Goal: Task Accomplishment & Management: Complete application form

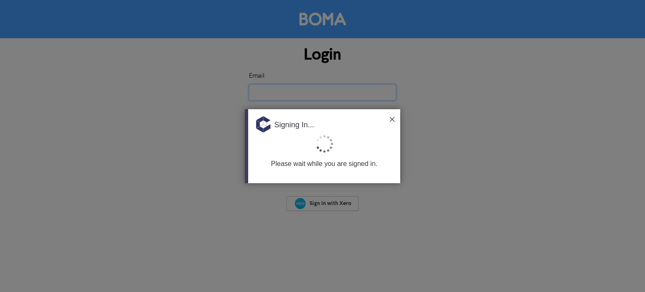
type input "[PERSON_NAME][EMAIL_ADDRESS][DOMAIN_NAME][PERSON_NAME]"
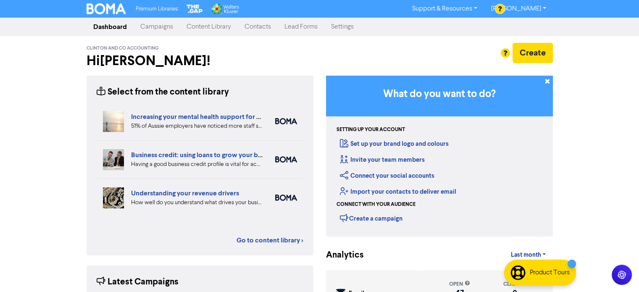
click at [250, 29] on link "Contacts" at bounding box center [258, 26] width 40 height 17
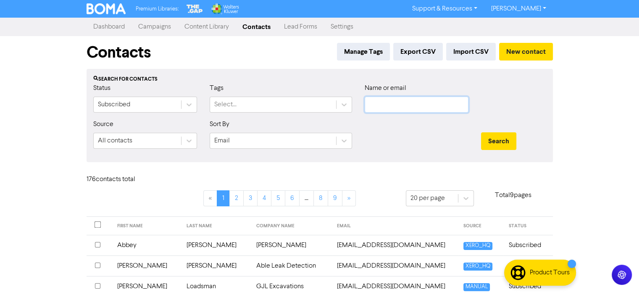
click at [401, 104] on input "text" at bounding box center [417, 105] width 104 height 16
type input "ash"
click at [481, 132] on button "Search" at bounding box center [498, 141] width 35 height 18
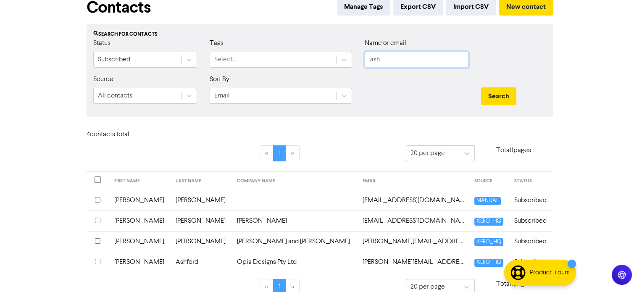
scroll to position [57, 0]
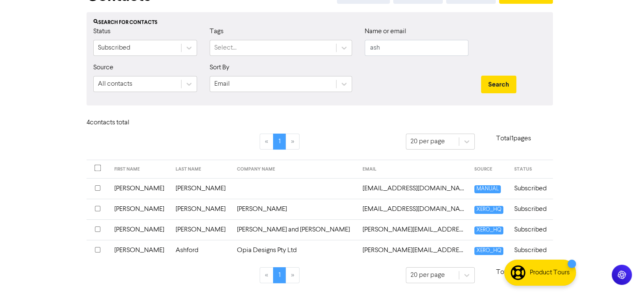
click at [97, 188] on input "checkbox" at bounding box center [97, 187] width 5 height 5
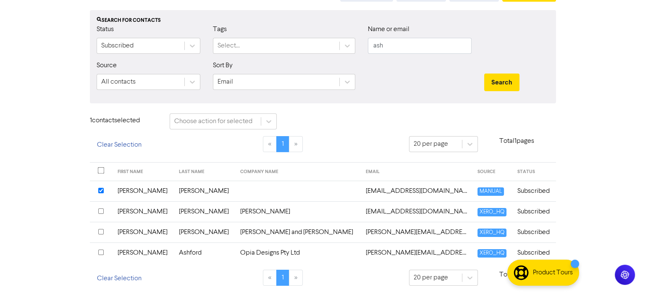
scroll to position [61, 0]
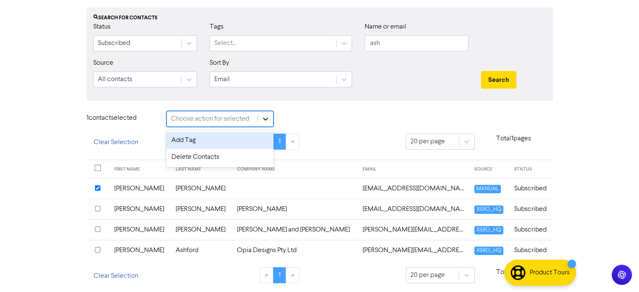
click at [263, 116] on icon at bounding box center [265, 119] width 8 height 8
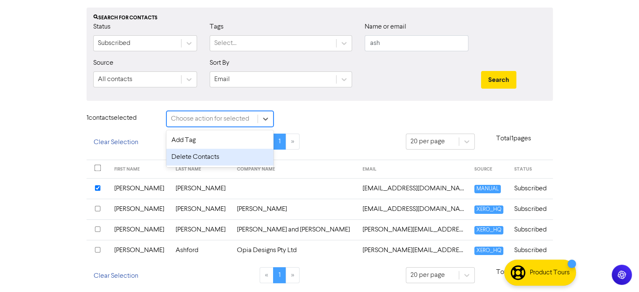
click at [236, 155] on div "Delete Contacts" at bounding box center [219, 157] width 107 height 17
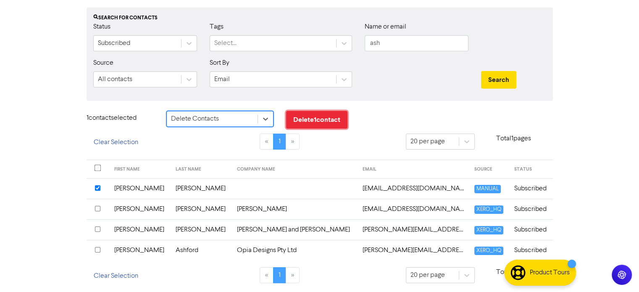
click at [333, 123] on button "Delete 1 contact" at bounding box center [316, 120] width 61 height 18
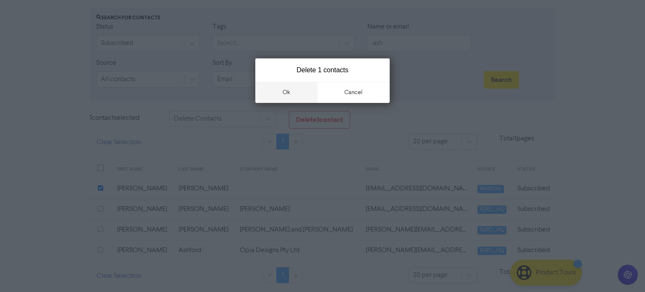
click at [289, 92] on button "ok" at bounding box center [286, 92] width 62 height 21
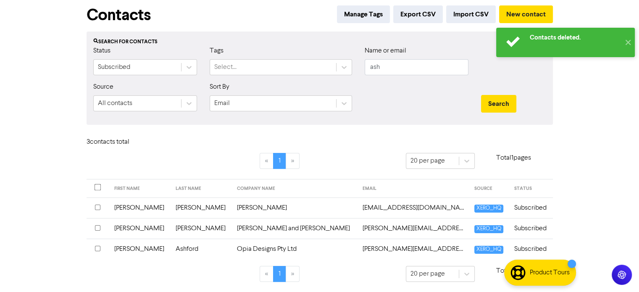
scroll to position [36, 0]
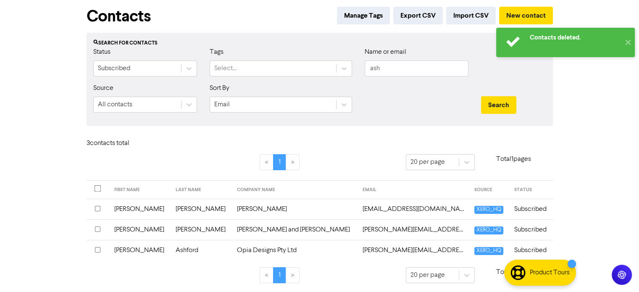
click at [171, 208] on td "[PERSON_NAME]" at bounding box center [201, 209] width 61 height 21
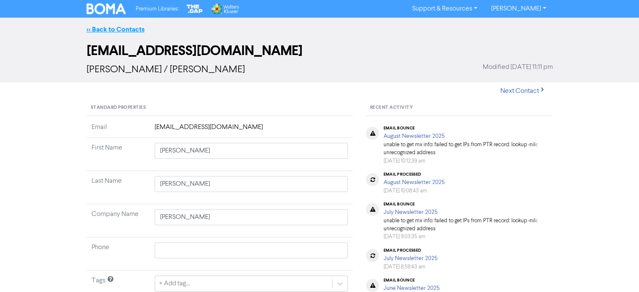
click at [121, 28] on link "<< Back to Contacts" at bounding box center [116, 29] width 58 height 8
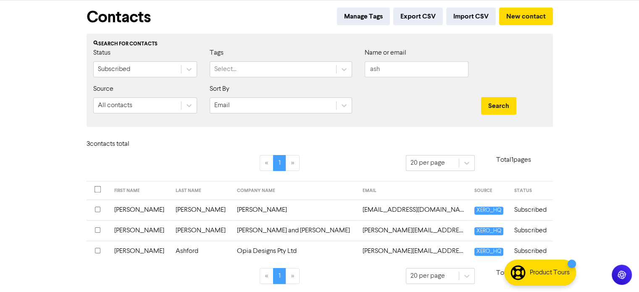
scroll to position [36, 0]
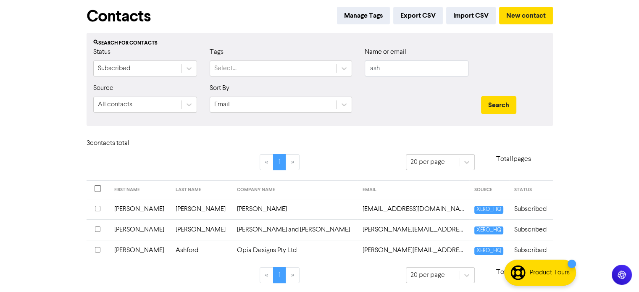
click at [97, 208] on input "checkbox" at bounding box center [97, 208] width 5 height 5
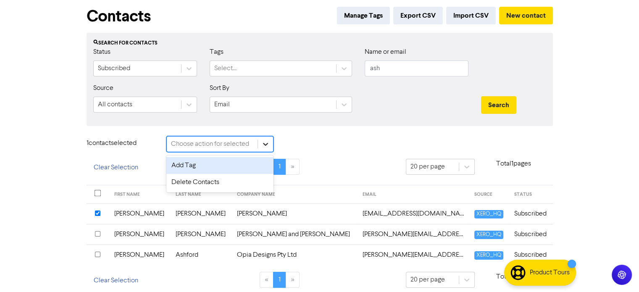
click at [264, 144] on icon at bounding box center [265, 144] width 5 height 3
click at [329, 140] on div "1 contact selected option Add Tag focused, 1 of 2. 2 results available. Use Up …" at bounding box center [319, 147] width 479 height 23
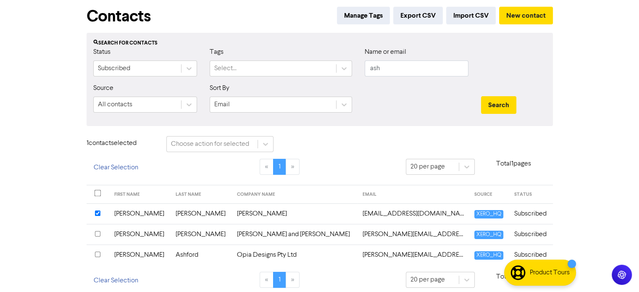
click at [232, 212] on td "[PERSON_NAME]" at bounding box center [295, 213] width 126 height 21
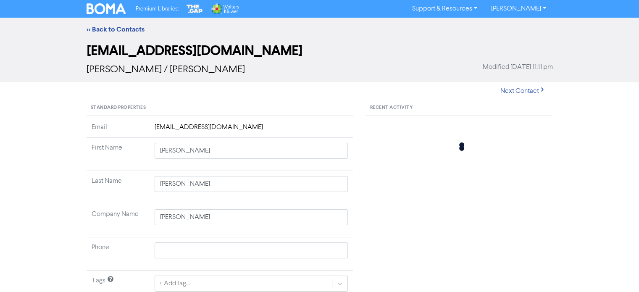
type input "Unit 3 5 [PERSON_NAME]"
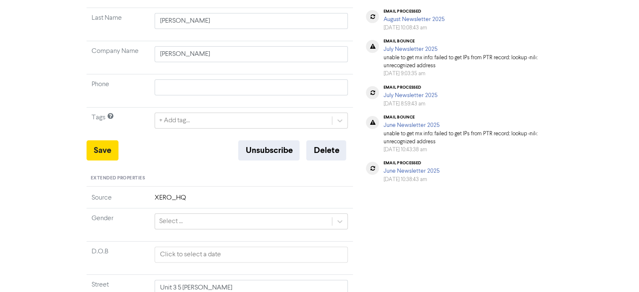
scroll to position [168, 0]
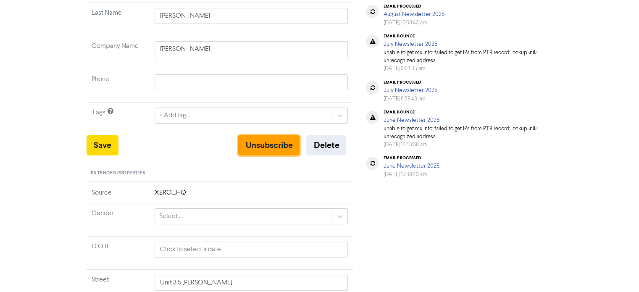
click at [265, 148] on button "Unsubscribe" at bounding box center [268, 145] width 61 height 20
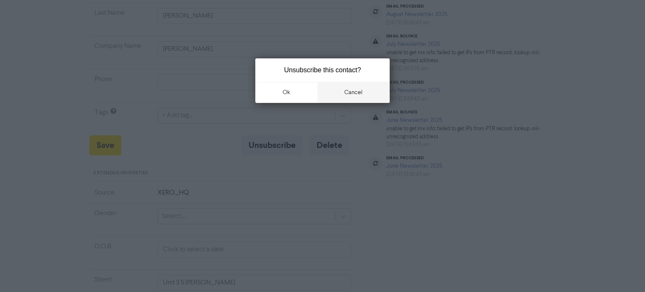
click at [351, 91] on button "cancel" at bounding box center [354, 92] width 73 height 21
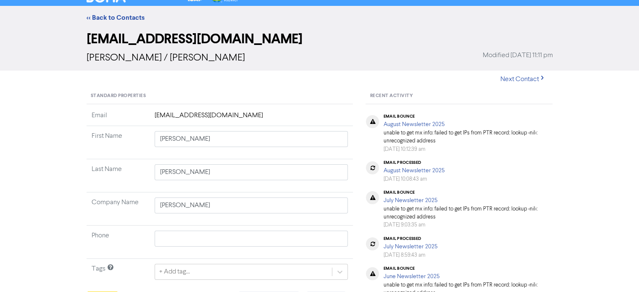
scroll to position [0, 0]
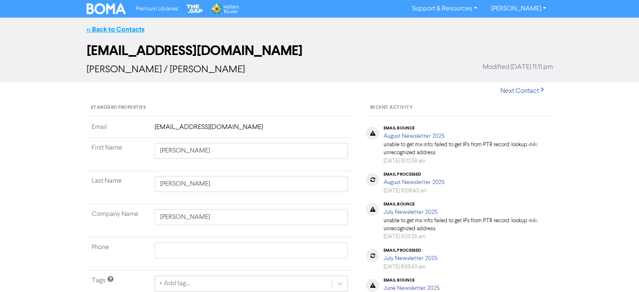
click at [127, 28] on link "<< Back to Contacts" at bounding box center [116, 29] width 58 height 8
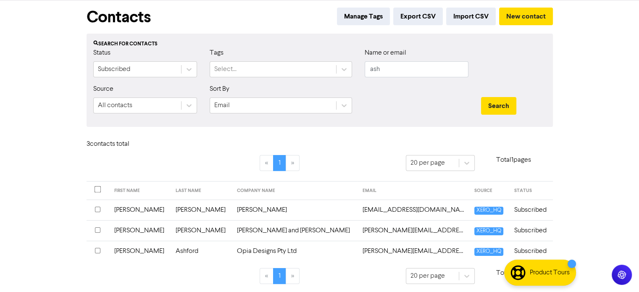
scroll to position [36, 0]
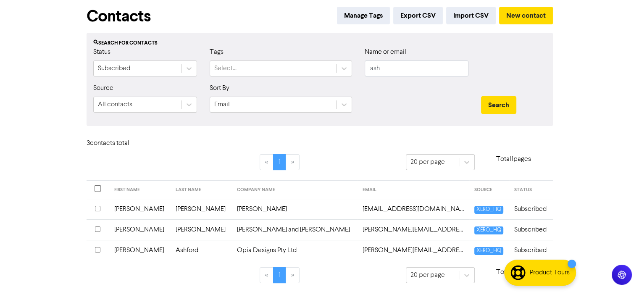
click at [96, 208] on input "checkbox" at bounding box center [97, 208] width 5 height 5
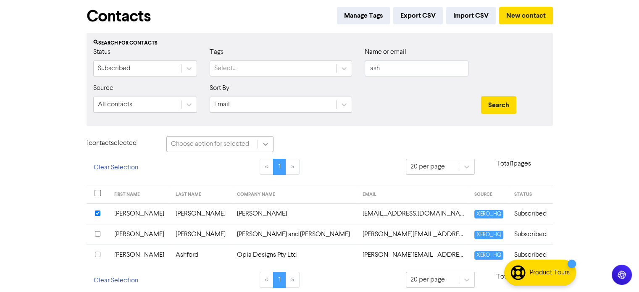
click at [263, 143] on icon at bounding box center [265, 144] width 8 height 8
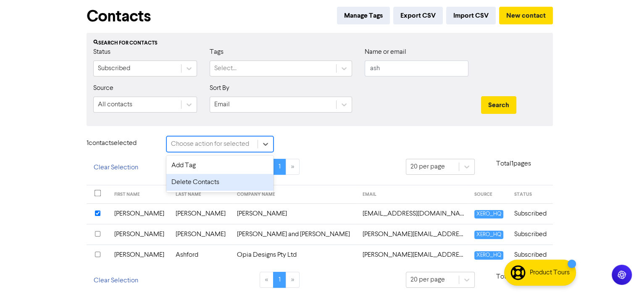
click at [233, 181] on div "Delete Contacts" at bounding box center [219, 182] width 107 height 17
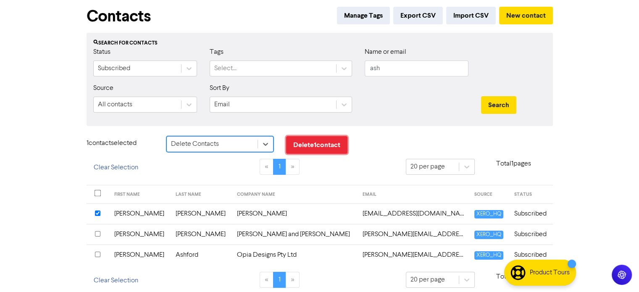
click at [319, 148] on button "Delete 1 contact" at bounding box center [316, 145] width 61 height 18
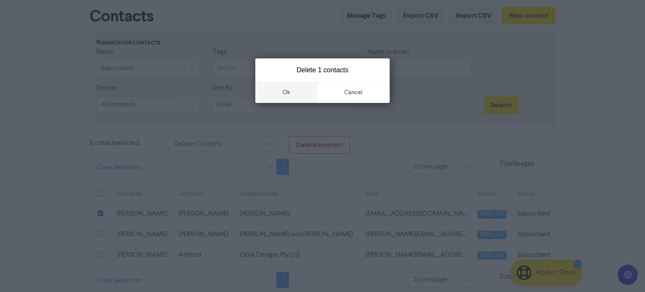
click at [300, 92] on button "ok" at bounding box center [286, 92] width 62 height 21
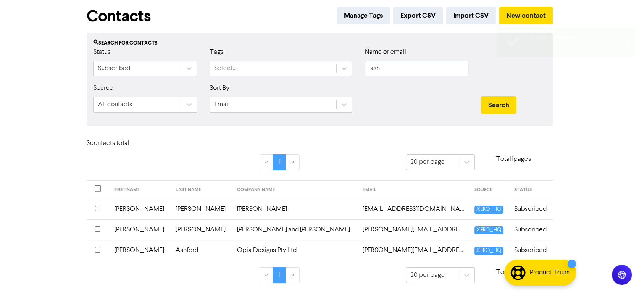
scroll to position [16, 0]
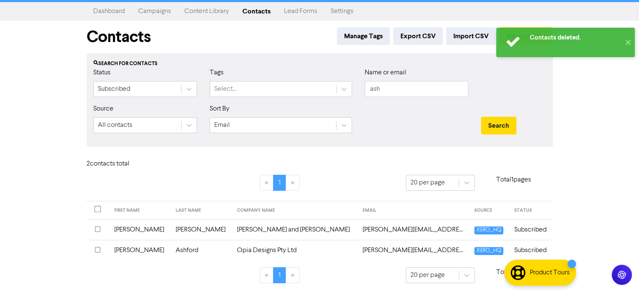
click at [591, 105] on div "Contacts deleted. ✕ Premium Libraries: Support & Resources Video Tutorials FAQ …" at bounding box center [319, 130] width 639 height 292
click at [625, 37] on button "✕" at bounding box center [628, 42] width 14 height 29
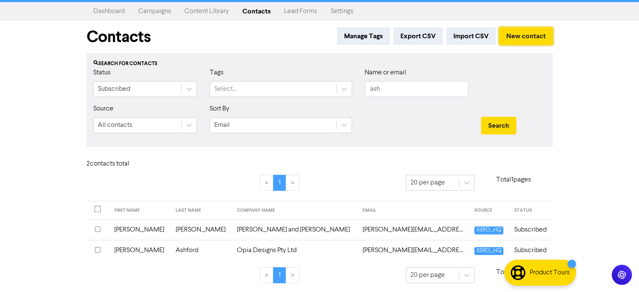
click at [541, 35] on button "New contact" at bounding box center [526, 36] width 54 height 18
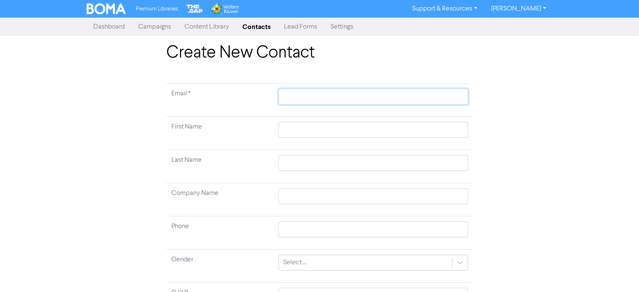
click at [296, 100] on input "text" at bounding box center [373, 97] width 189 height 16
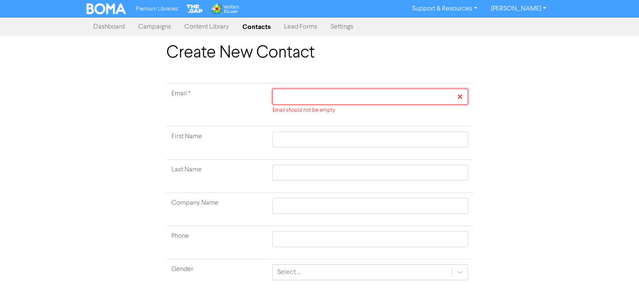
paste input "[EMAIL_ADDRESS][DOMAIN_NAME]"
type input "[EMAIL_ADDRESS][DOMAIN_NAME]"
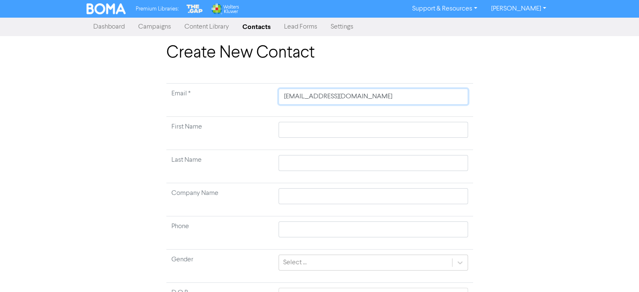
type input "[EMAIL_ADDRESS][DOMAIN_NAME]"
click at [342, 129] on input "text" at bounding box center [373, 130] width 189 height 16
type input "A"
type input "As"
type input "Ash"
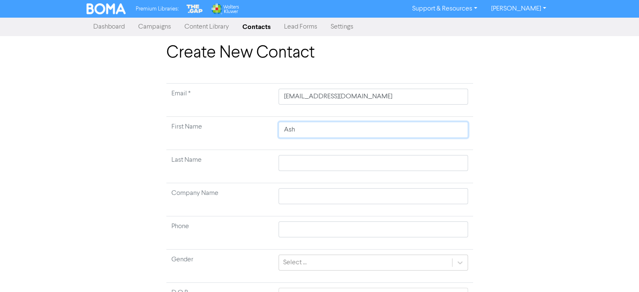
type input "Ashl"
type input "Ashle"
type input "[PERSON_NAME]"
type input "W"
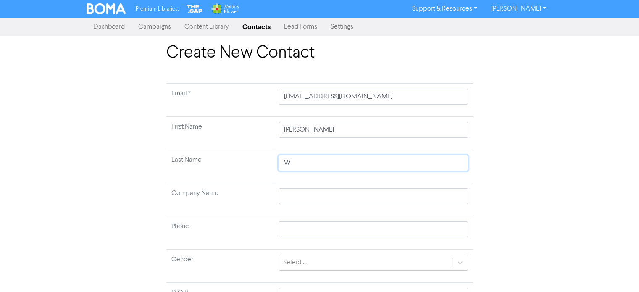
type input "Wo"
type input "Woo"
type input "Wood"
type input "Woodh"
type input "Woodho"
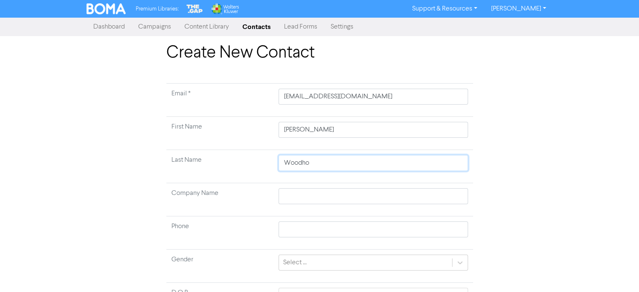
type input "Woodhou"
type input "Woodhous"
type input "[PERSON_NAME]"
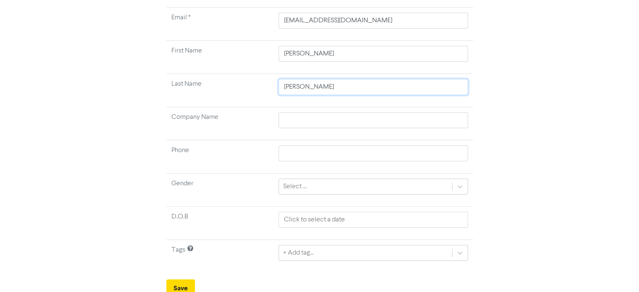
scroll to position [80, 0]
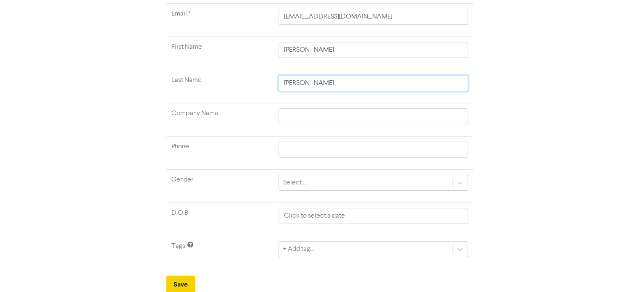
type input "[PERSON_NAME]"
click at [180, 283] on button "Save" at bounding box center [180, 285] width 29 height 18
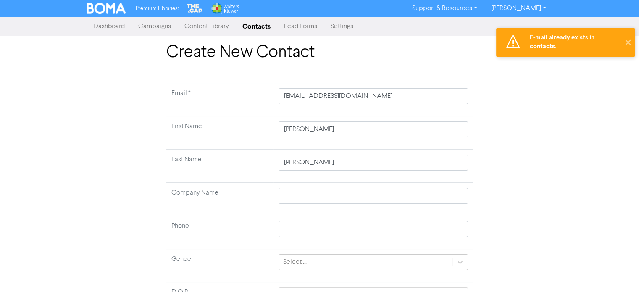
scroll to position [0, 0]
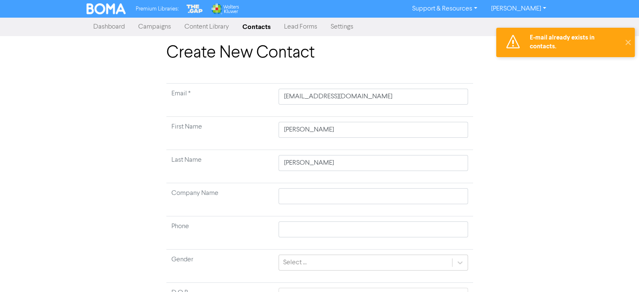
click at [265, 29] on link "Contacts" at bounding box center [257, 26] width 42 height 17
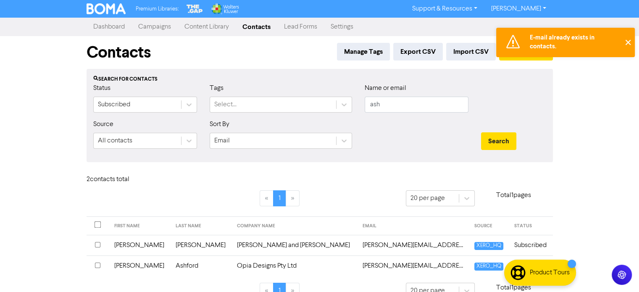
click at [631, 42] on button "✕" at bounding box center [628, 42] width 14 height 29
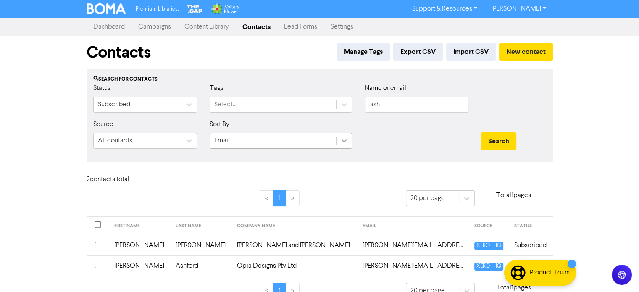
click at [341, 143] on icon at bounding box center [344, 141] width 8 height 8
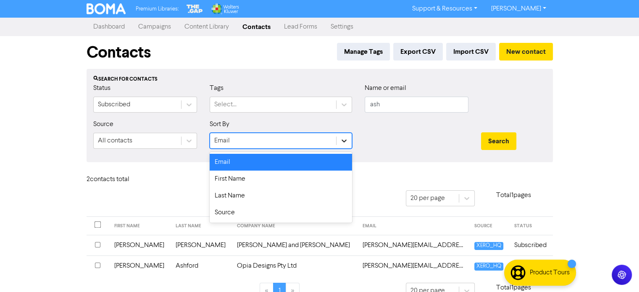
click at [341, 143] on icon at bounding box center [344, 141] width 8 height 8
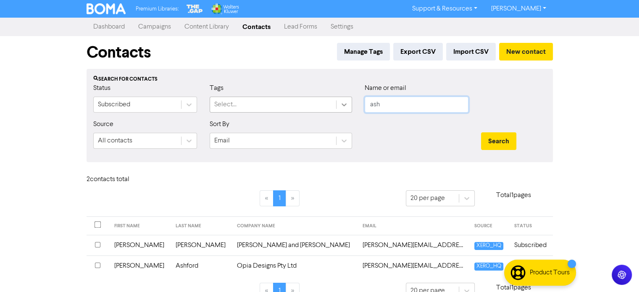
drag, startPoint x: 415, startPoint y: 107, endPoint x: 345, endPoint y: 105, distance: 70.2
click at [345, 105] on div "Status Subscribed Tags Select... Name or email ash" at bounding box center [320, 101] width 466 height 36
paste input "[EMAIL_ADDRESS][DOMAIN_NAME]"
type input "[EMAIL_ADDRESS][DOMAIN_NAME]"
click at [495, 142] on button "Search" at bounding box center [498, 141] width 35 height 18
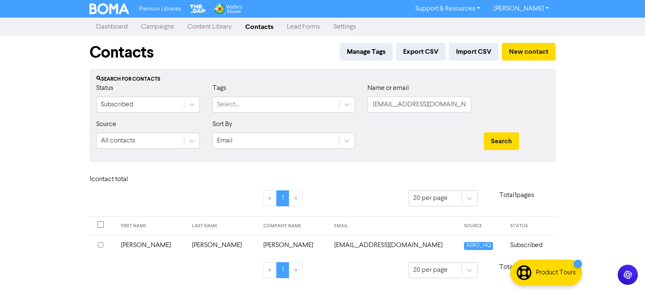
click at [101, 243] on input "checkbox" at bounding box center [100, 244] width 5 height 5
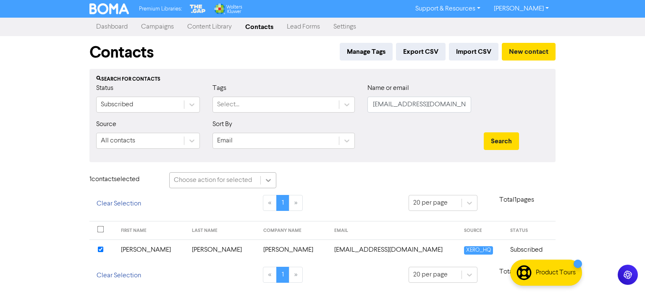
click at [273, 177] on div at bounding box center [268, 180] width 15 height 15
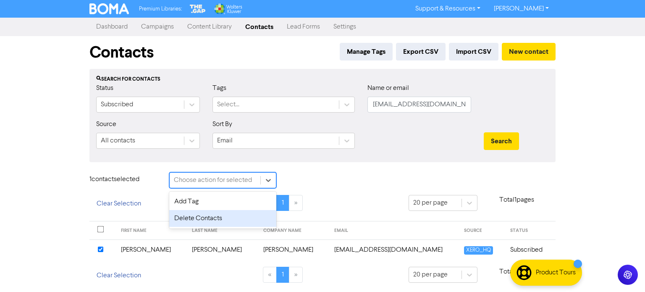
click at [245, 216] on div "Delete Contacts" at bounding box center [222, 218] width 107 height 17
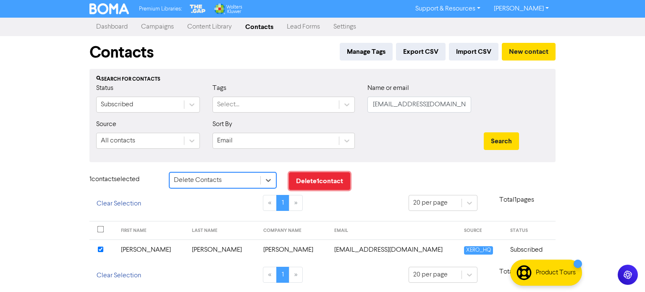
click at [323, 183] on button "Delete 1 contact" at bounding box center [319, 181] width 61 height 18
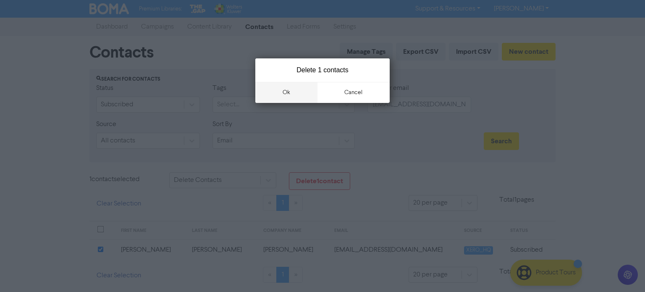
click at [294, 90] on button "ok" at bounding box center [286, 92] width 62 height 21
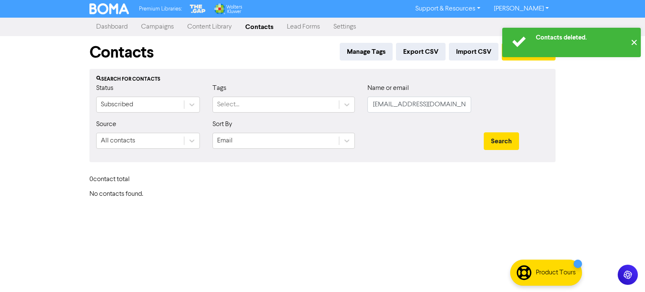
click at [635, 41] on button "✕" at bounding box center [634, 42] width 14 height 29
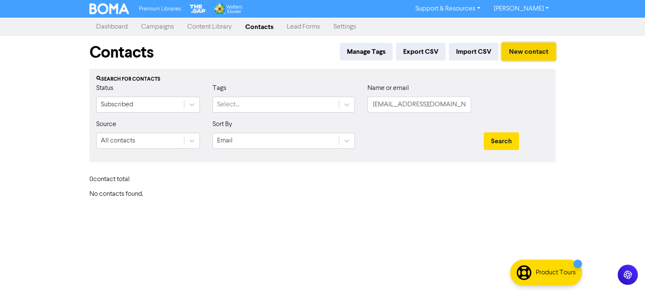
click at [539, 47] on button "New contact" at bounding box center [529, 52] width 54 height 18
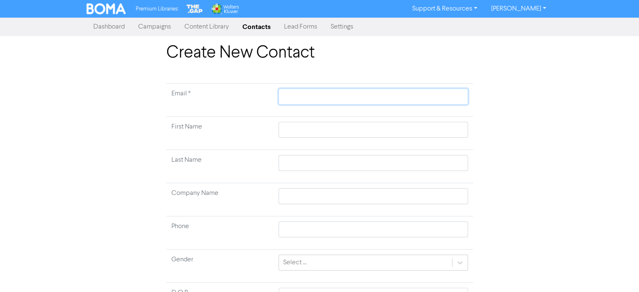
click at [306, 97] on input "text" at bounding box center [373, 97] width 189 height 16
paste input "[EMAIL_ADDRESS][DOMAIN_NAME]"
type input "[EMAIL_ADDRESS][DOMAIN_NAME]"
click at [331, 130] on input "text" at bounding box center [373, 130] width 189 height 16
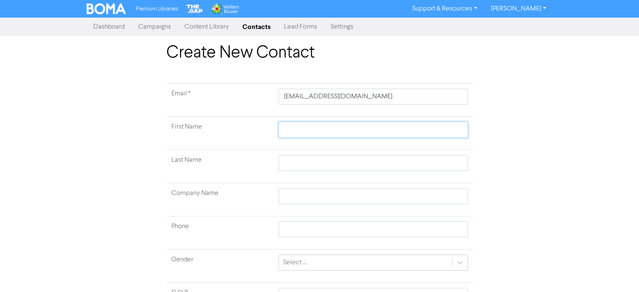
type input "A"
type input "As"
type input "Ash"
type input "Ashl"
type input "Ashle"
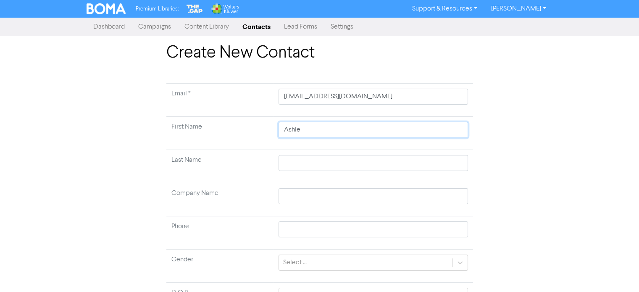
type input "[PERSON_NAME]"
type input "W"
type input "Wo"
type input "Woo"
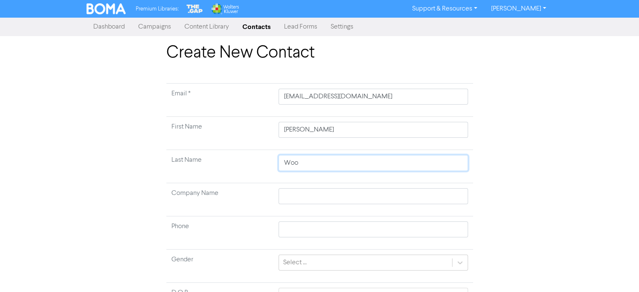
type input "Wood"
type input "Woodh"
type input "Woodho"
type input "Woodhou"
type input "Woodhous"
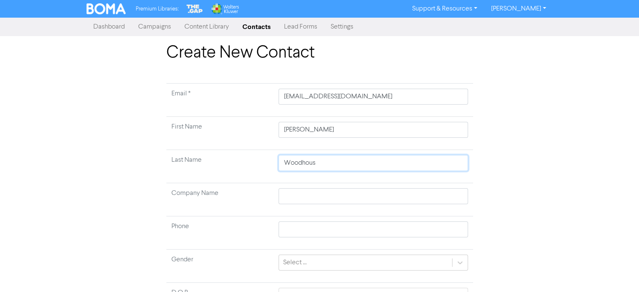
type input "[PERSON_NAME]"
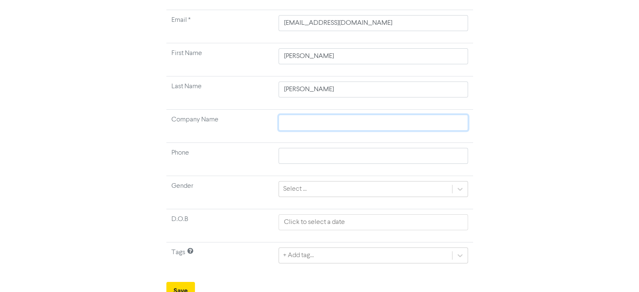
scroll to position [80, 0]
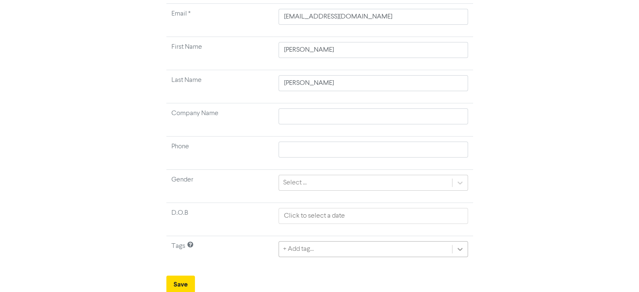
click at [458, 247] on div "+ Add tag..." at bounding box center [373, 249] width 189 height 16
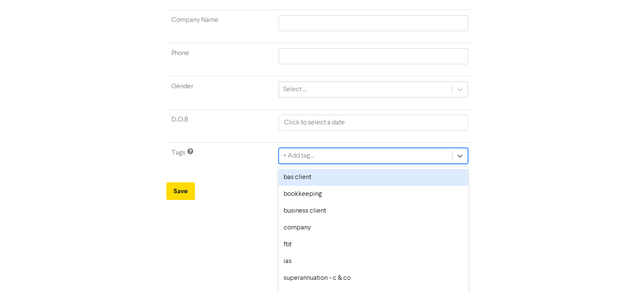
scroll to position [29, 0]
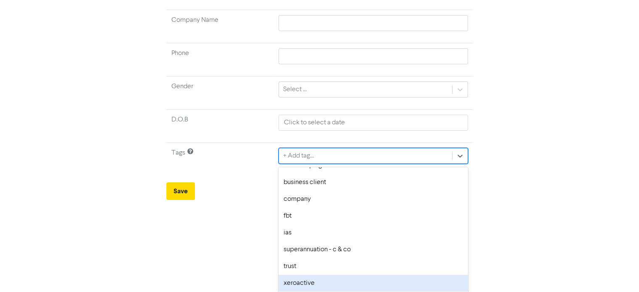
click at [328, 284] on div "xeroactive" at bounding box center [373, 283] width 189 height 17
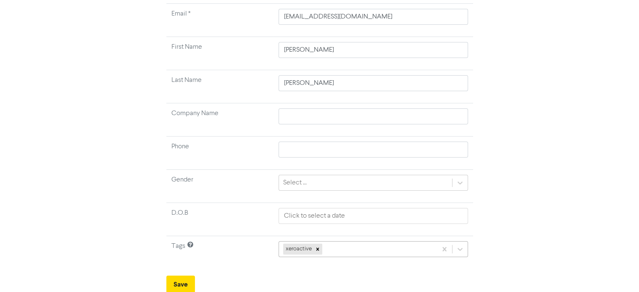
scroll to position [173, 0]
click at [369, 247] on div "xeroactive" at bounding box center [373, 248] width 189 height 16
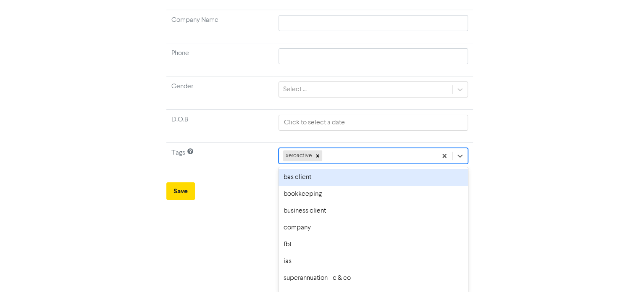
click at [325, 179] on div "bas client" at bounding box center [373, 177] width 189 height 17
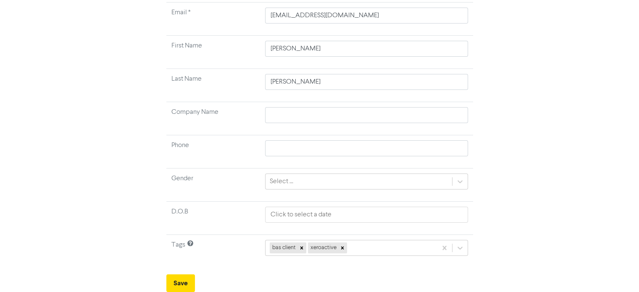
scroll to position [80, 0]
click at [182, 286] on button "Save" at bounding box center [180, 285] width 29 height 18
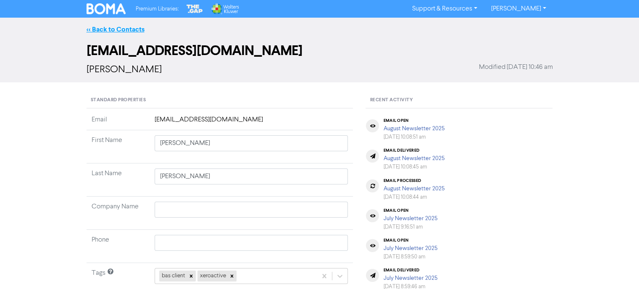
click at [102, 30] on link "<< Back to Contacts" at bounding box center [116, 29] width 58 height 8
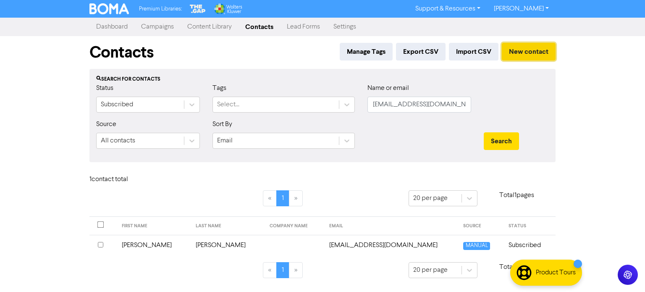
click at [537, 53] on button "New contact" at bounding box center [529, 52] width 54 height 18
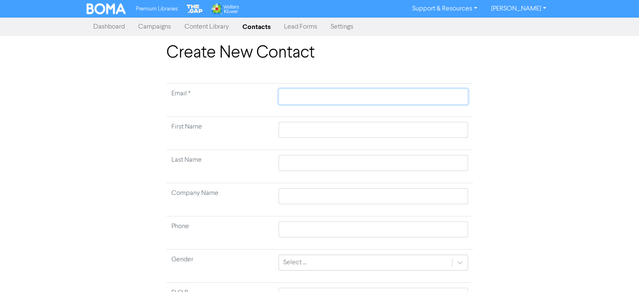
click at [305, 100] on input "text" at bounding box center [373, 97] width 189 height 16
paste input "[EMAIL_ADDRESS][DOMAIN_NAME]"
type input "[EMAIL_ADDRESS][DOMAIN_NAME]"
click at [341, 129] on input "text" at bounding box center [373, 130] width 189 height 16
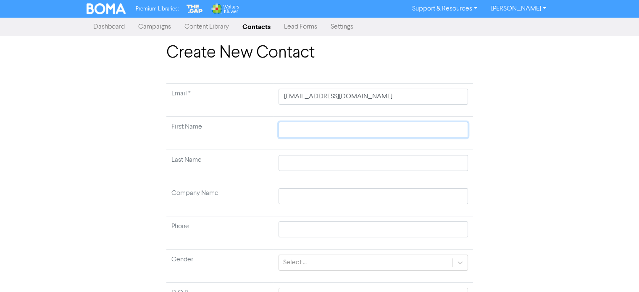
type input "K"
type input "Kr"
type input "Kri"
type input "[PERSON_NAME]"
type input "Krist"
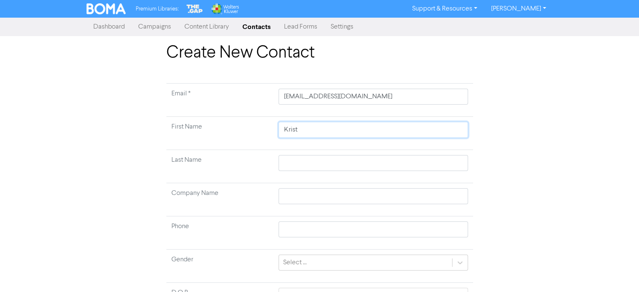
type input "[PERSON_NAME]"
type input "R"
type input "Ro"
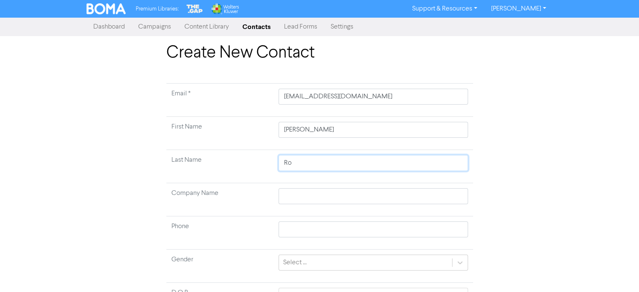
type input "[PERSON_NAME]"
type input "Robs"
type input "Robso"
type input "[PERSON_NAME]"
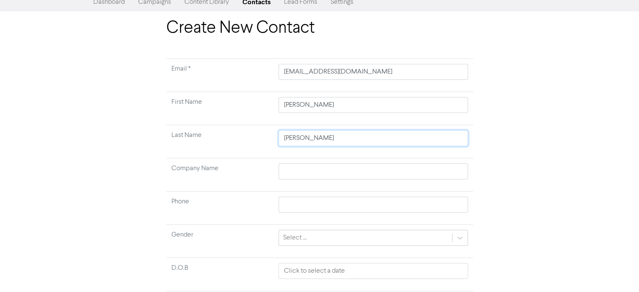
scroll to position [80, 0]
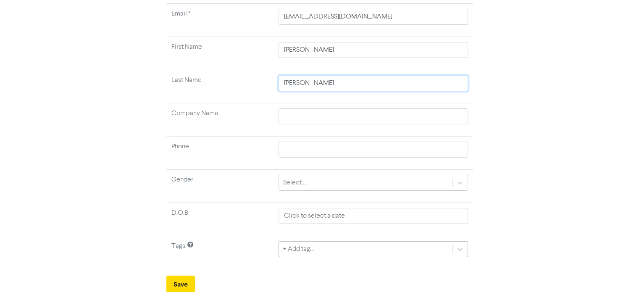
type input "[PERSON_NAME]"
click at [336, 250] on div "+ Add tag..." at bounding box center [373, 249] width 189 height 16
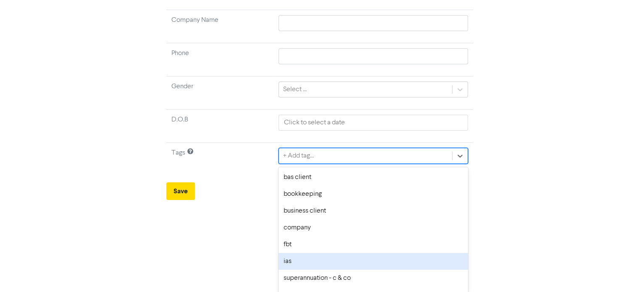
scroll to position [29, 0]
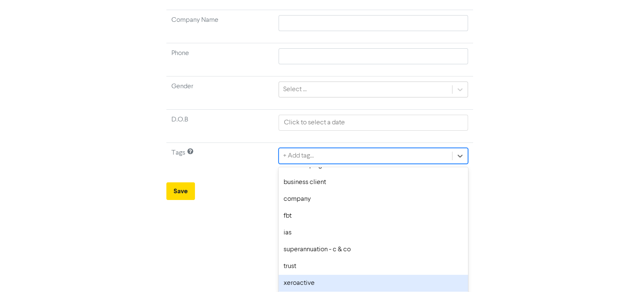
click at [357, 279] on div "xeroactive" at bounding box center [373, 283] width 189 height 17
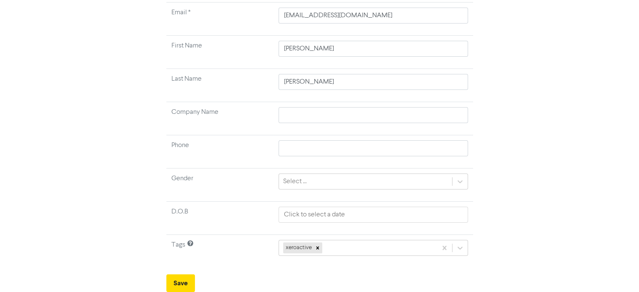
scroll to position [80, 0]
click at [188, 282] on button "Save" at bounding box center [180, 285] width 29 height 18
click at [180, 281] on button "Save" at bounding box center [180, 285] width 29 height 18
click at [129, 245] on div "Create New Contact Email * [EMAIL_ADDRESS][DOMAIN_NAME] First Name [PERSON_NAME…" at bounding box center [319, 128] width 479 height 330
click at [393, 249] on div "xeroactive" at bounding box center [373, 249] width 189 height 16
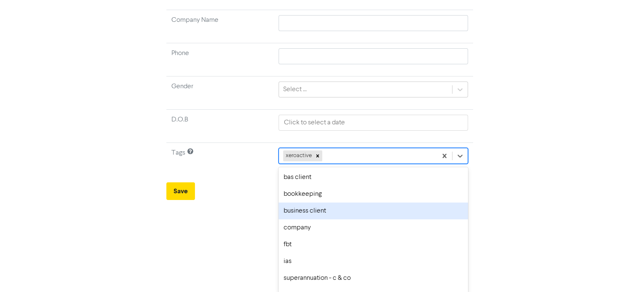
scroll to position [12, 0]
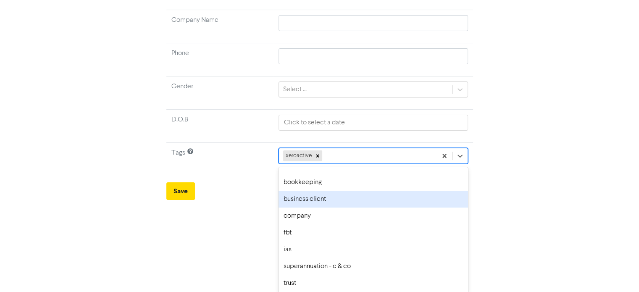
click at [368, 195] on div "business client" at bounding box center [373, 199] width 189 height 17
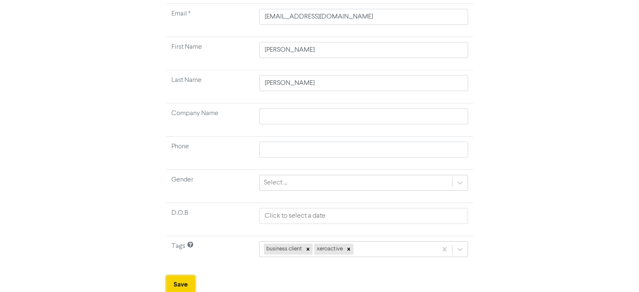
click at [180, 284] on button "Save" at bounding box center [180, 285] width 29 height 18
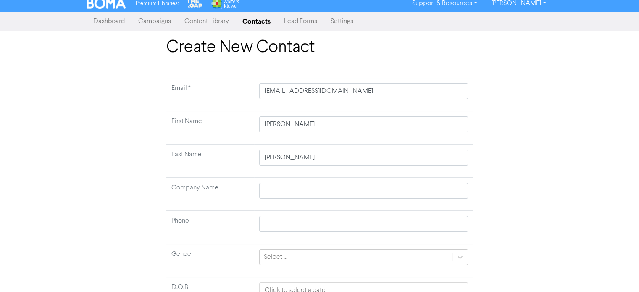
scroll to position [0, 0]
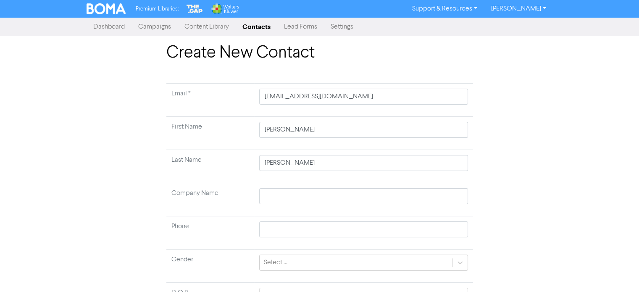
click at [582, 182] on div "Create New Contact Email * [EMAIL_ADDRESS][DOMAIN_NAME] First Name [PERSON_NAME…" at bounding box center [319, 208] width 639 height 330
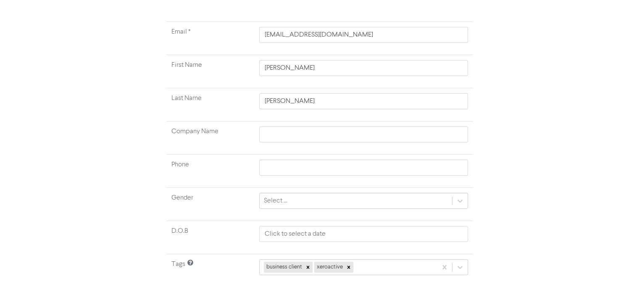
scroll to position [80, 0]
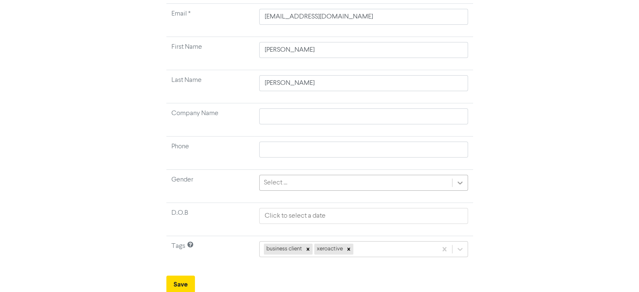
click at [457, 185] on icon at bounding box center [460, 183] width 8 height 8
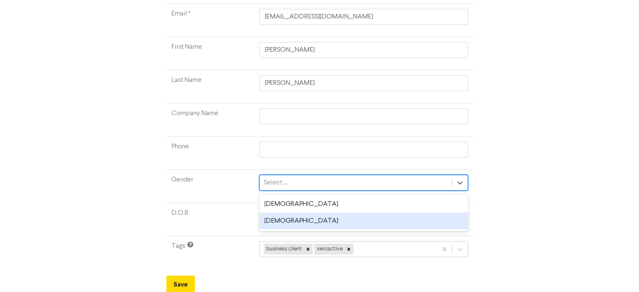
click at [374, 216] on div "[DEMOGRAPHIC_DATA]" at bounding box center [363, 221] width 209 height 17
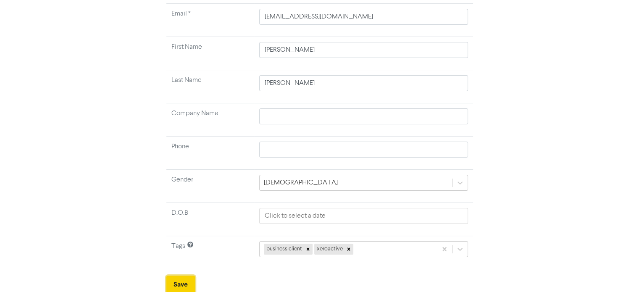
click at [179, 285] on button "Save" at bounding box center [180, 285] width 29 height 18
click at [189, 278] on button "Save" at bounding box center [180, 285] width 29 height 18
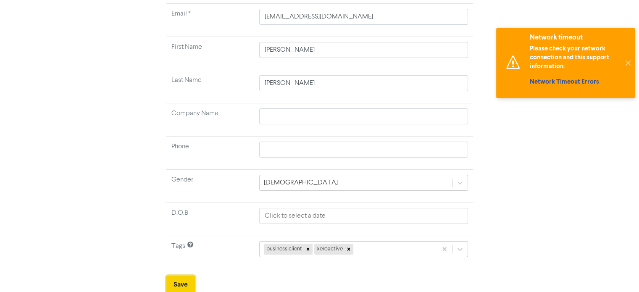
click at [189, 278] on button "Save" at bounding box center [180, 285] width 29 height 18
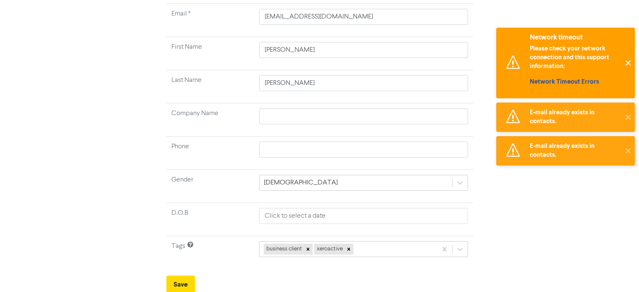
click at [629, 61] on button "✕" at bounding box center [628, 63] width 14 height 71
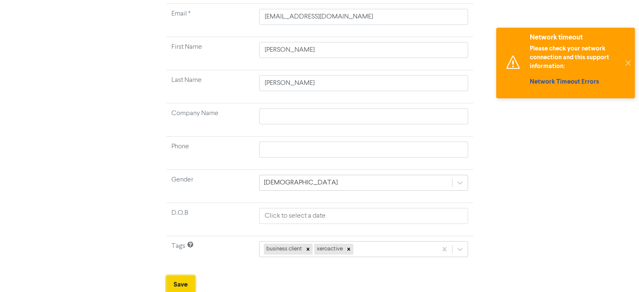
click at [183, 282] on button "Save" at bounding box center [180, 285] width 29 height 18
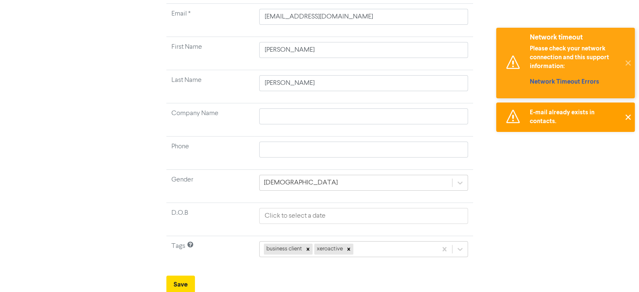
click at [628, 114] on button "✕" at bounding box center [628, 117] width 14 height 29
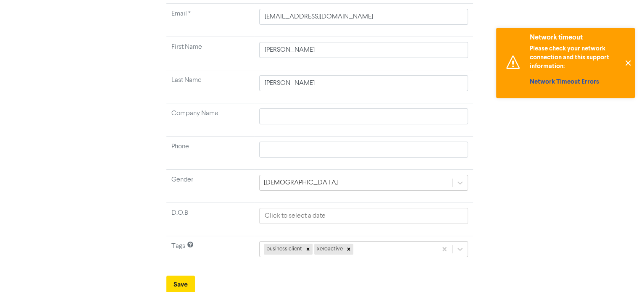
click at [630, 65] on button "✕" at bounding box center [628, 63] width 14 height 71
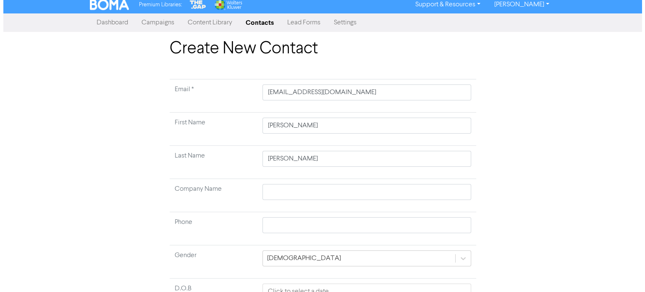
scroll to position [0, 0]
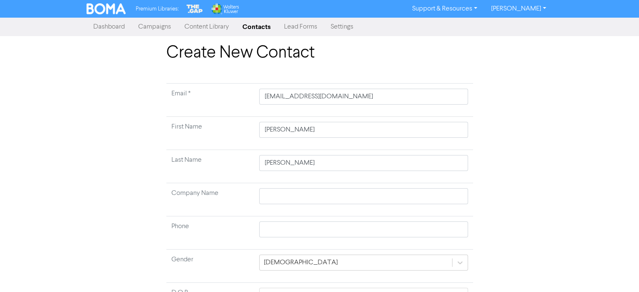
click at [250, 29] on link "Contacts" at bounding box center [257, 26] width 42 height 17
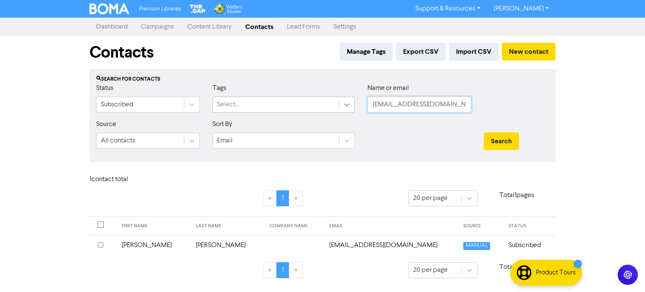
drag, startPoint x: 460, startPoint y: 104, endPoint x: 345, endPoint y: 105, distance: 114.3
click at [340, 105] on div "Status Subscribed Tags Select... Name or email [EMAIL_ADDRESS][DOMAIN_NAME]" at bounding box center [323, 101] width 466 height 36
paste input "[EMAIL_ADDRESS]"
type input "[EMAIL_ADDRESS][DOMAIN_NAME]"
click at [502, 142] on button "Search" at bounding box center [501, 141] width 35 height 18
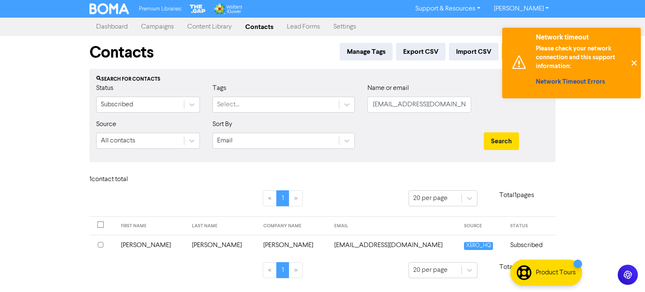
click at [634, 63] on button "✕" at bounding box center [634, 63] width 14 height 71
